Goal: Find contact information: Find contact information

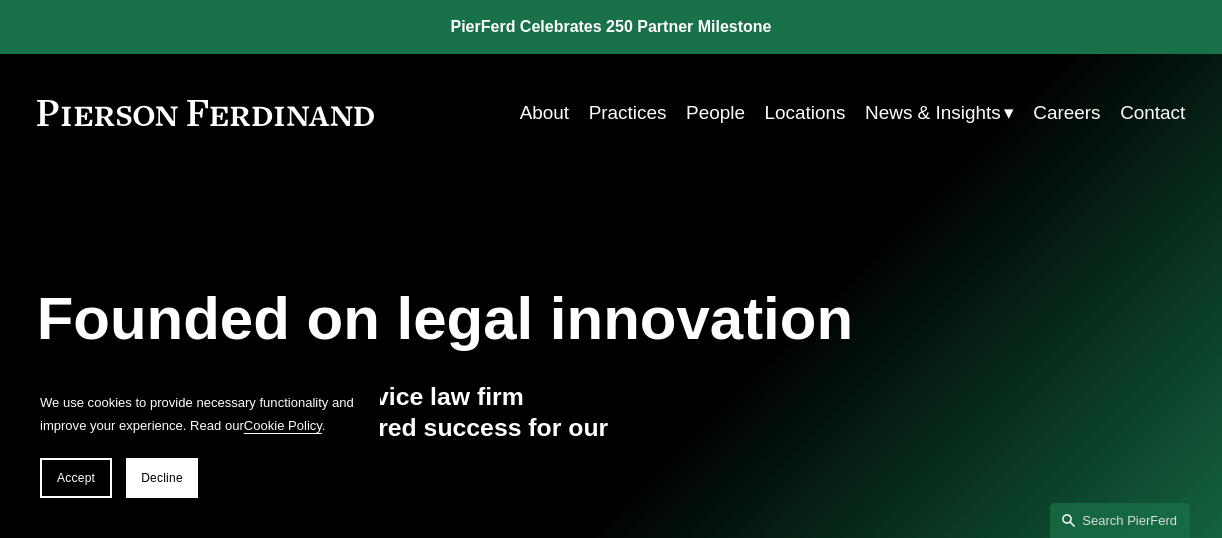
click at [796, 103] on link "Locations" at bounding box center [804, 113] width 81 height 38
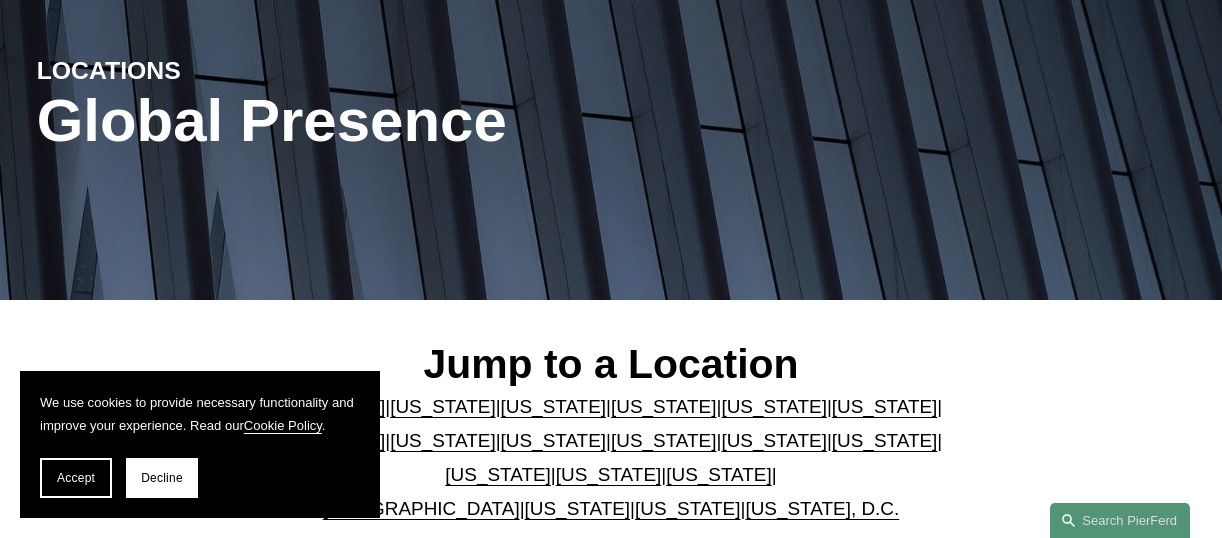
scroll to position [300, 0]
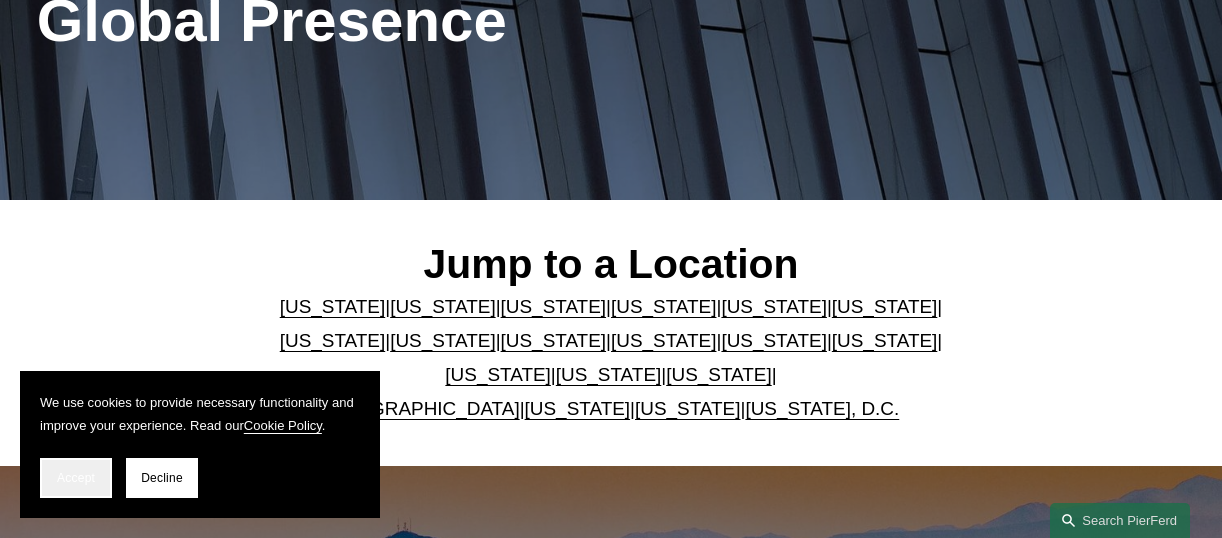
click at [83, 470] on button "Accept" at bounding box center [76, 478] width 72 height 40
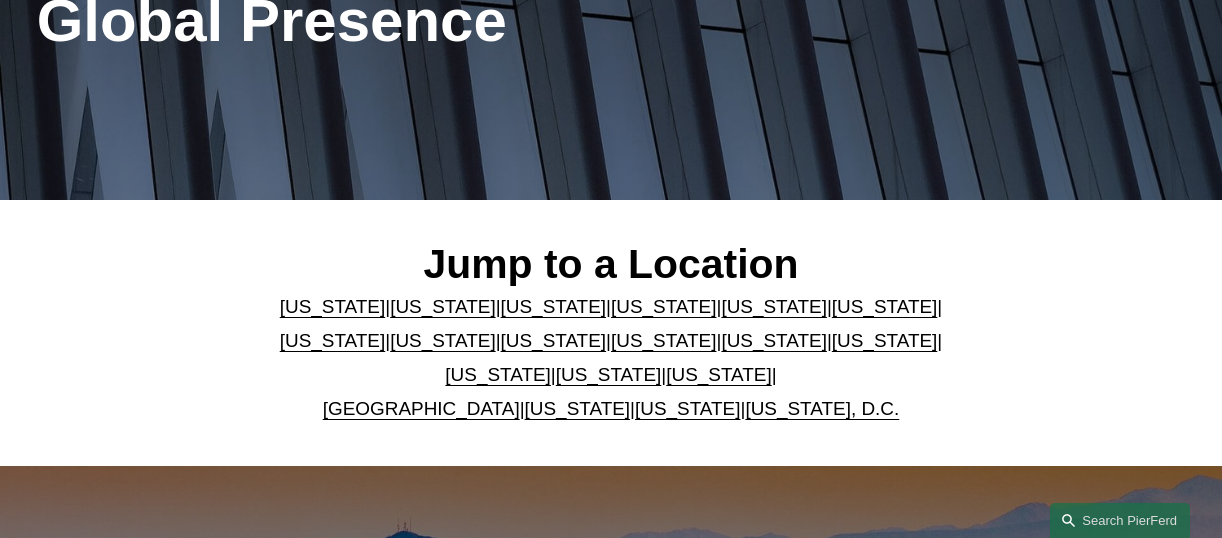
click at [523, 310] on link "Colorado" at bounding box center [554, 306] width 106 height 21
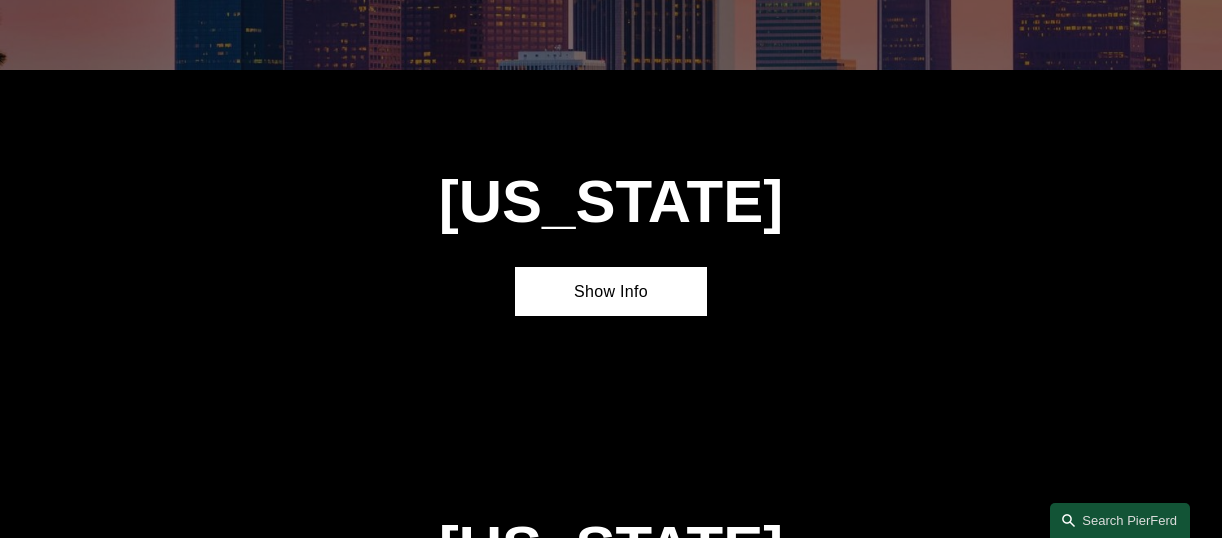
scroll to position [1472, 0]
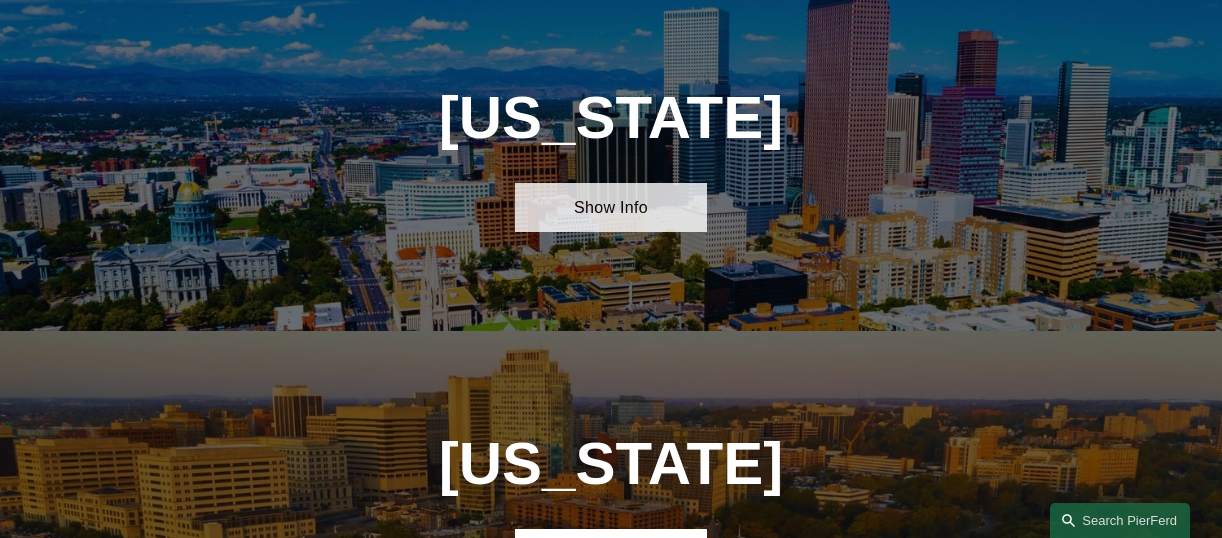
click at [664, 218] on link "Show Info" at bounding box center [610, 207] width 191 height 49
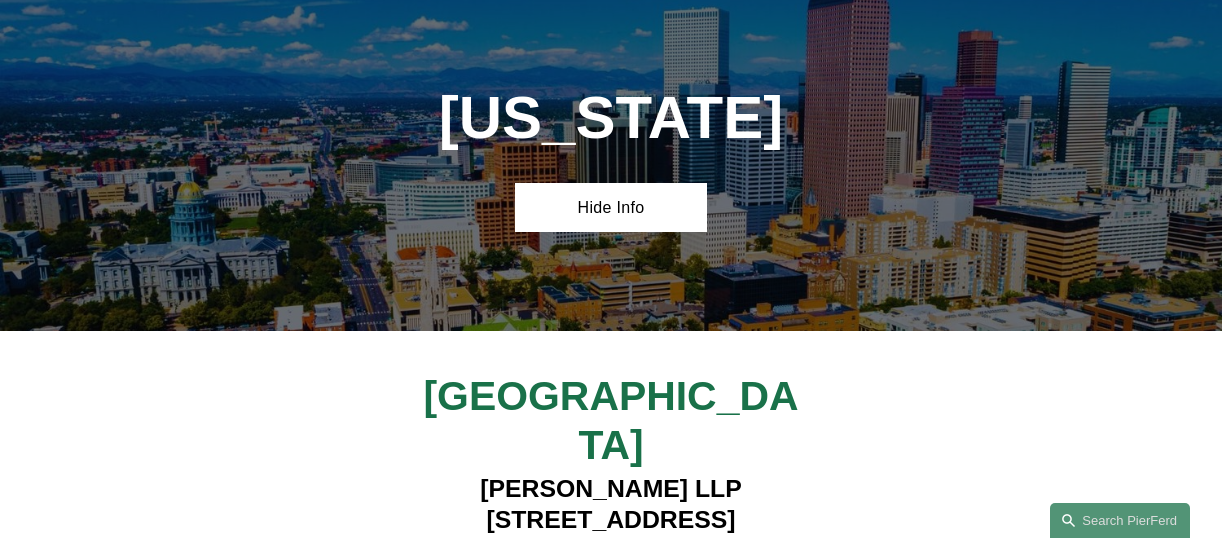
scroll to position [1672, 0]
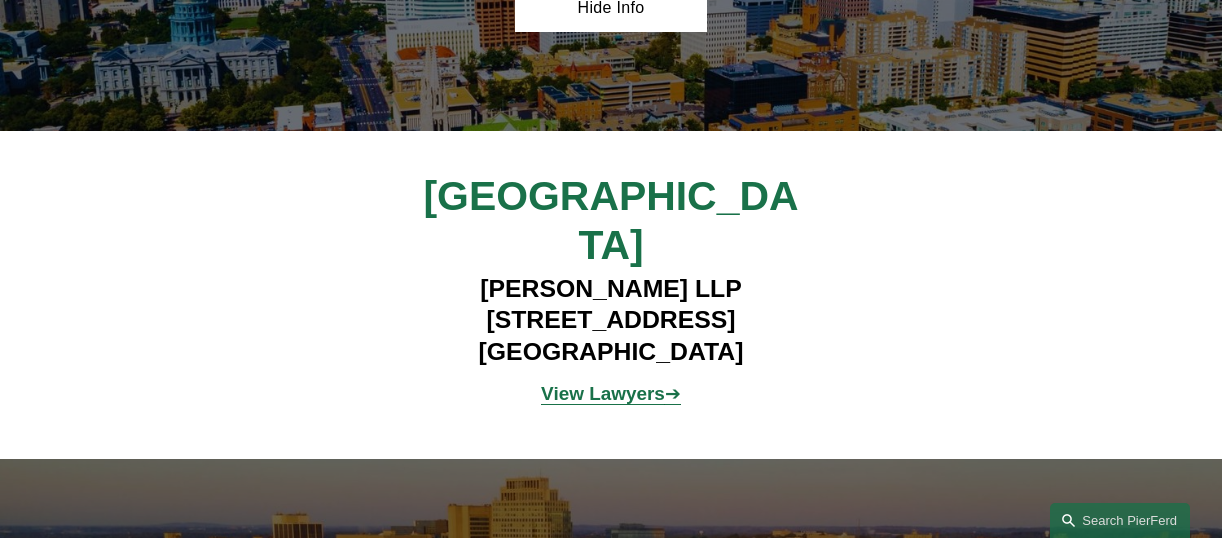
click at [641, 298] on h4 "Pierson Ferdinand LLP 2301 Blake Street, Suite 100 Denver, CO 80205" at bounding box center [611, 320] width 479 height 94
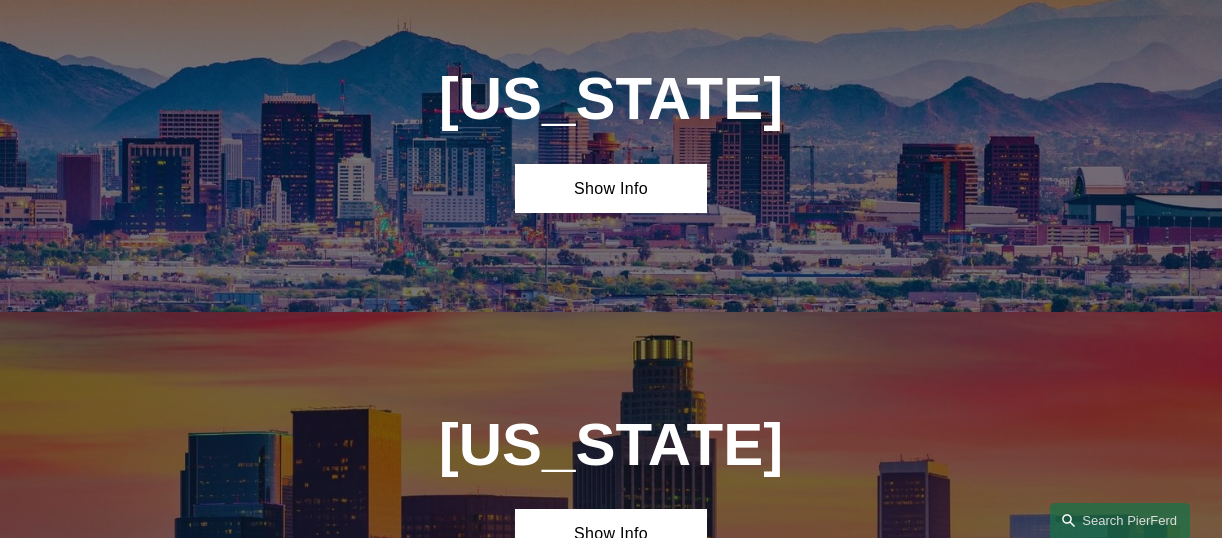
scroll to position [0, 0]
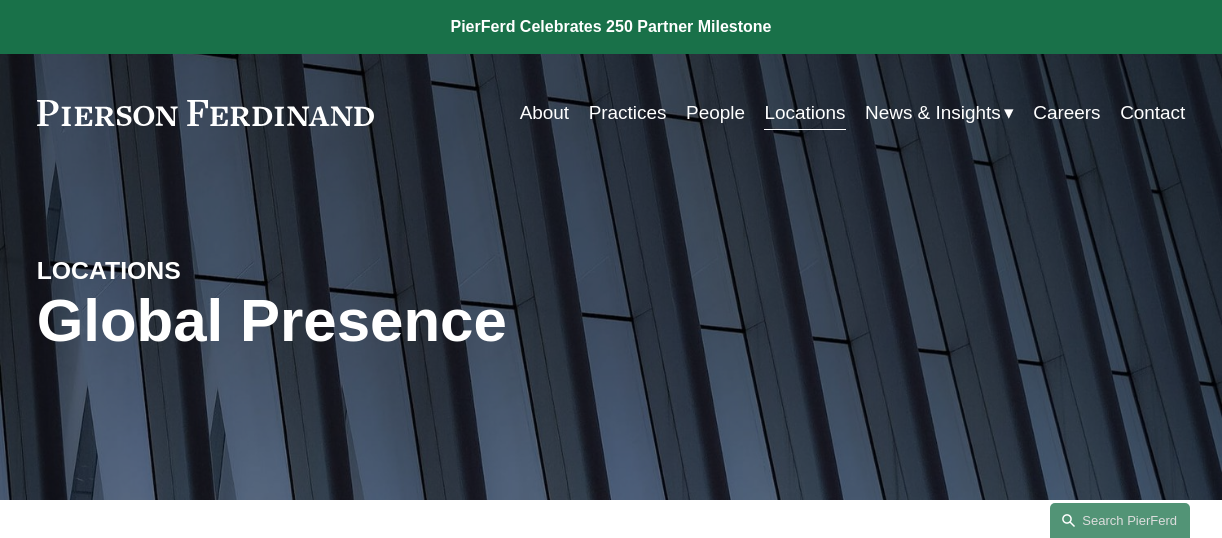
click at [1162, 117] on link "Contact" at bounding box center [1152, 113] width 65 height 38
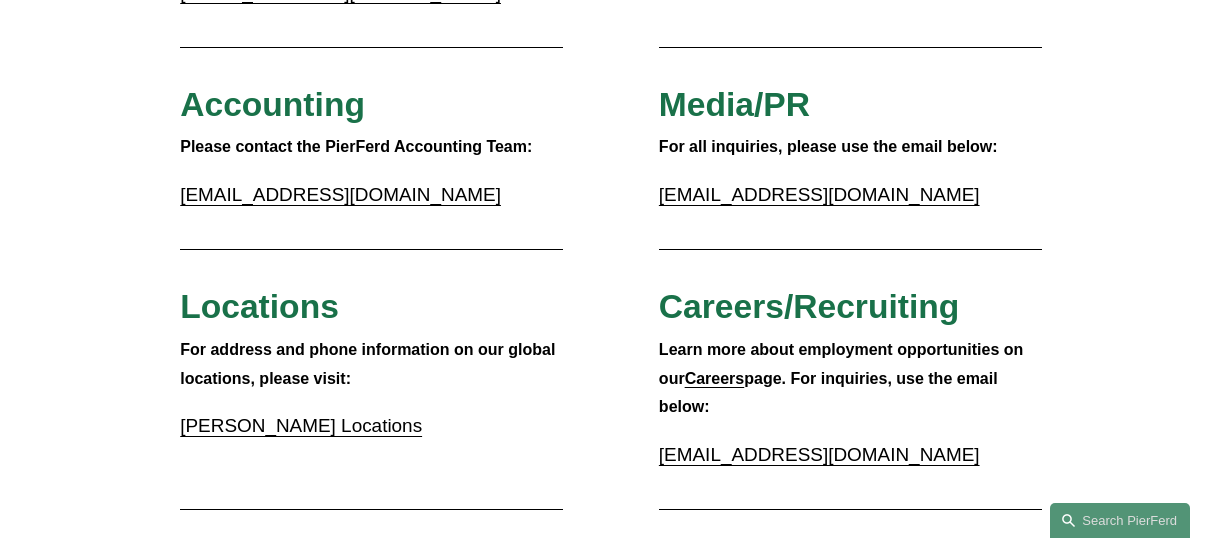
scroll to position [500, 0]
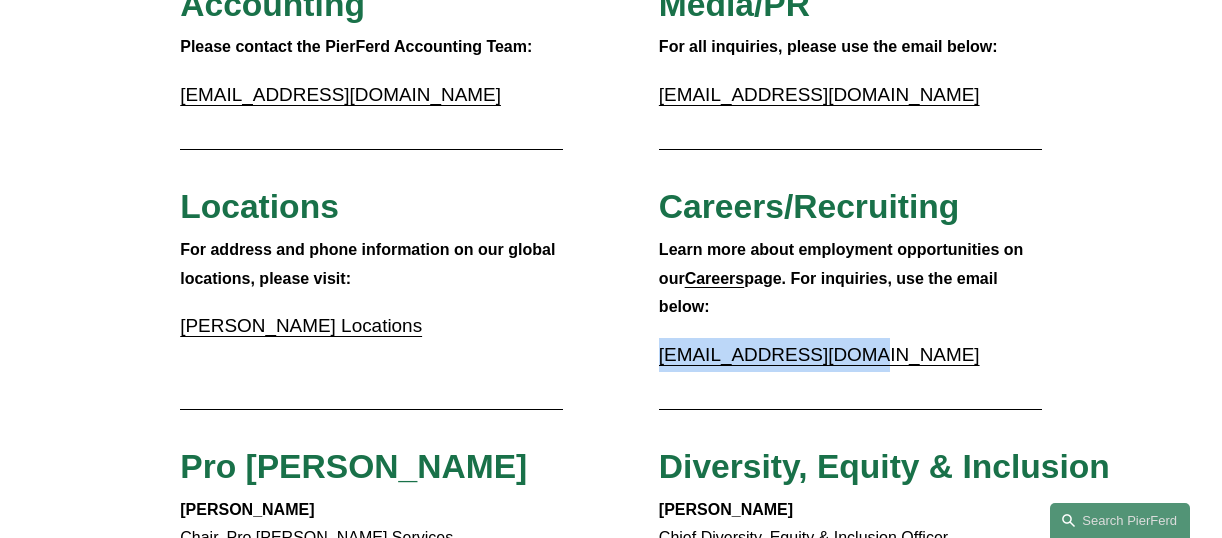
drag, startPoint x: 684, startPoint y: 365, endPoint x: 831, endPoint y: 364, distance: 147.0
copy link "[EMAIL_ADDRESS][DOMAIN_NAME]"
